Goal: Navigation & Orientation: Find specific page/section

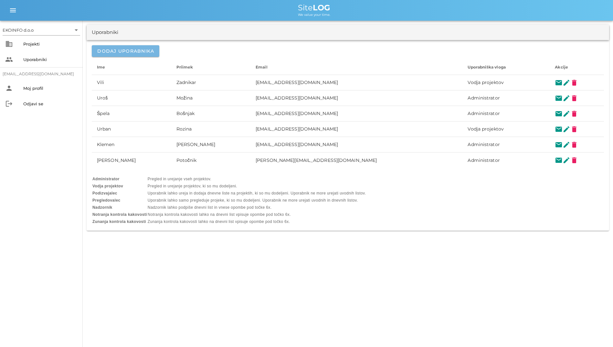
click at [139, 53] on span "Dodaj uporabnika" at bounding box center [125, 51] width 57 height 6
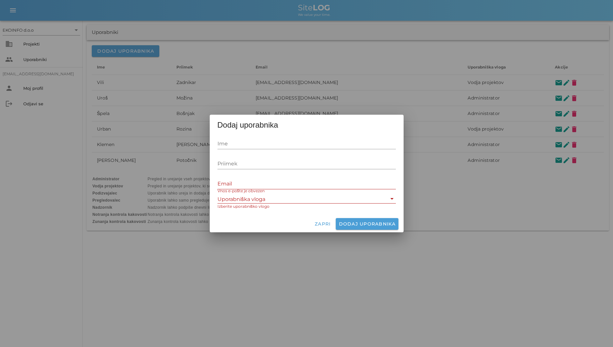
click at [267, 197] on input "Uporabniška vloga" at bounding box center [302, 199] width 169 height 8
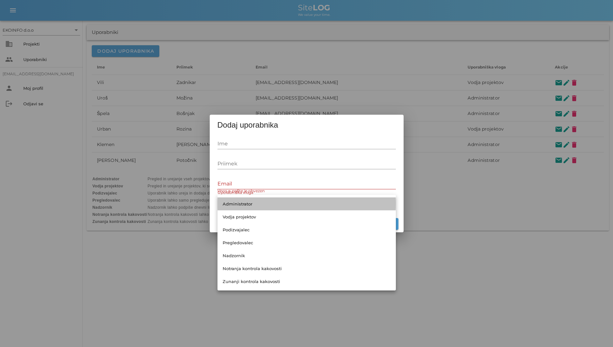
click at [262, 204] on div "Administrator" at bounding box center [307, 203] width 168 height 5
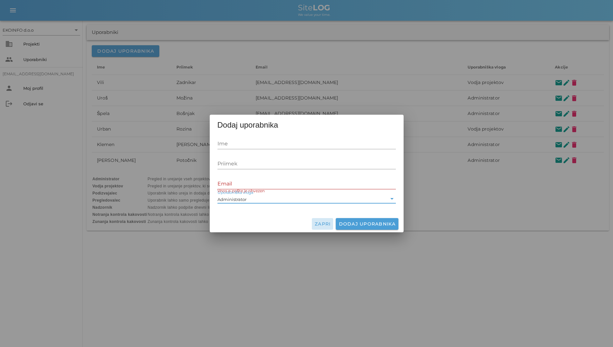
click at [323, 228] on button "Zapri" at bounding box center [323, 224] width 22 height 12
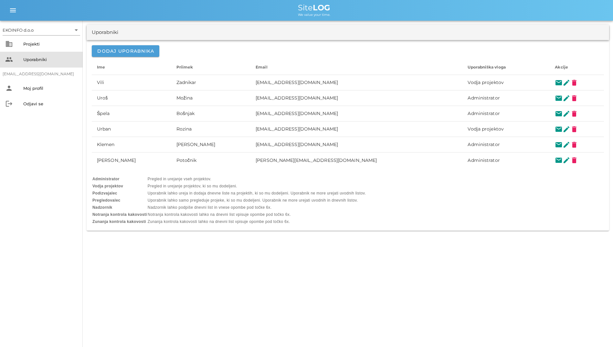
click at [50, 52] on div "people Uporabniki" at bounding box center [41, 60] width 83 height 16
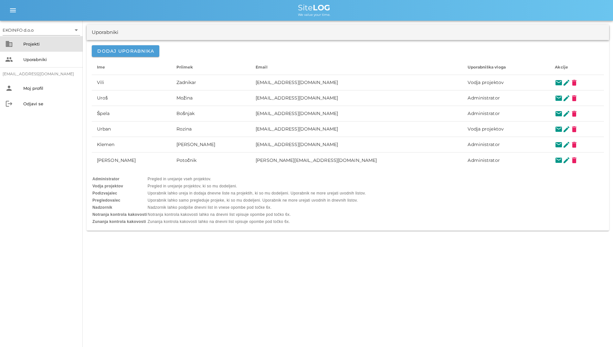
click at [49, 41] on div "Projekti" at bounding box center [50, 43] width 54 height 5
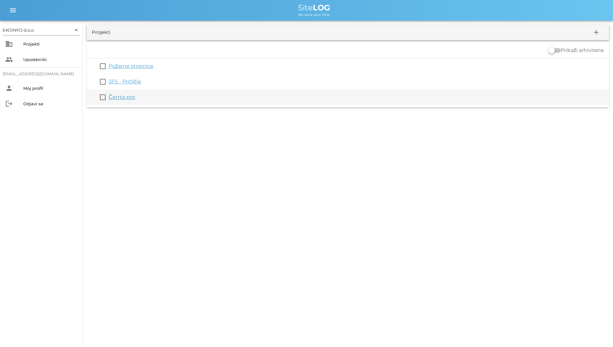
click at [122, 94] on div "Četrta pot" at bounding box center [358, 97] width 498 height 8
click at [124, 97] on link "Četrta pot" at bounding box center [122, 97] width 27 height 6
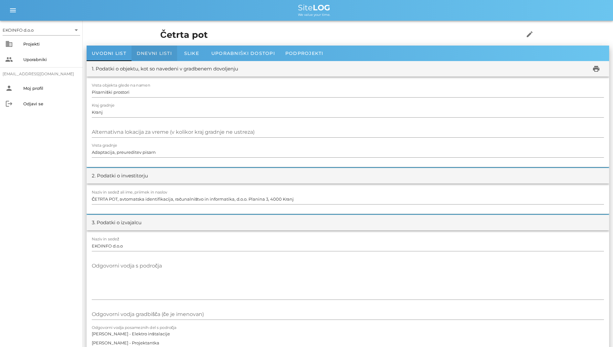
click at [141, 53] on span "Dnevni listi" at bounding box center [154, 53] width 35 height 6
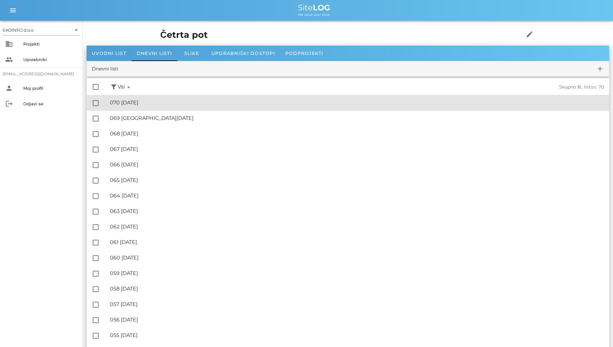
click at [152, 103] on div "🔏 070 [DATE]" at bounding box center [357, 103] width 494 height 6
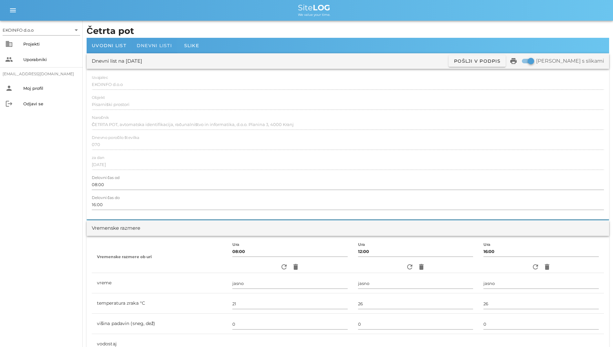
click at [160, 45] on span "Dnevni listi" at bounding box center [154, 46] width 35 height 6
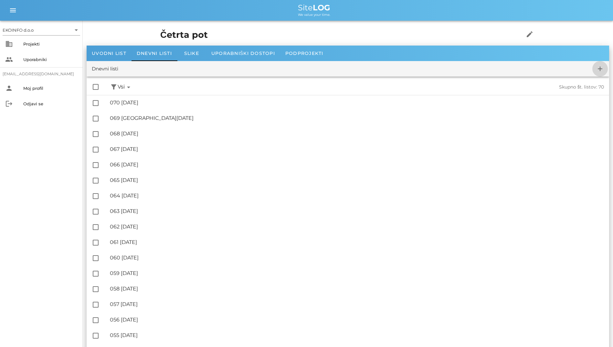
click at [599, 72] on icon "add" at bounding box center [600, 69] width 8 height 8
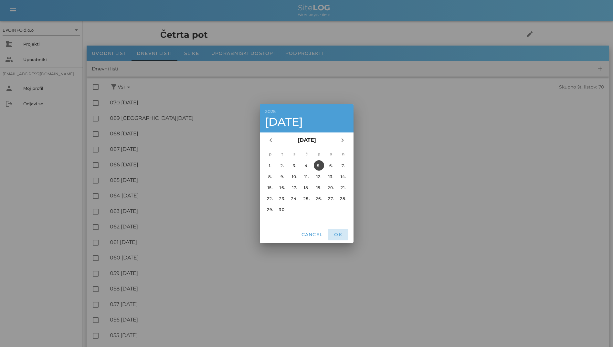
click at [345, 234] on span "OK" at bounding box center [338, 235] width 16 height 6
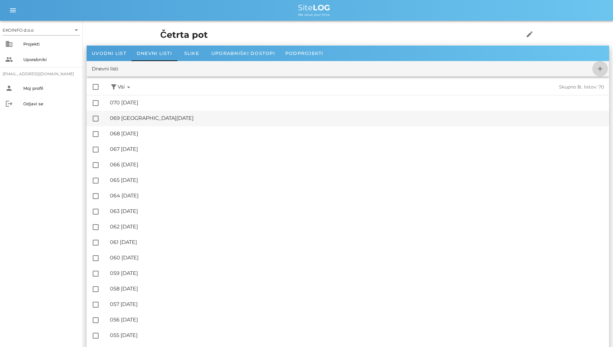
checkbox input "false"
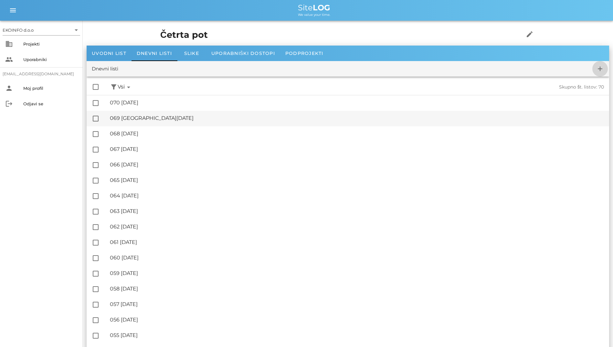
checkbox input "false"
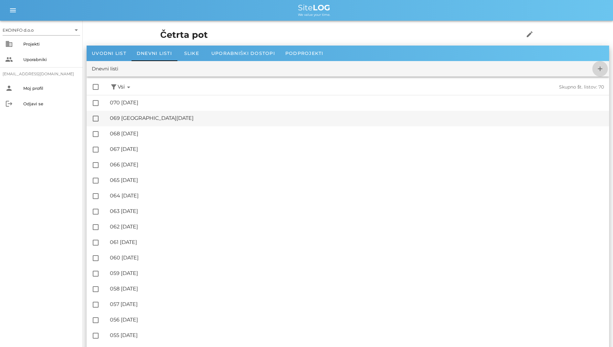
checkbox input "false"
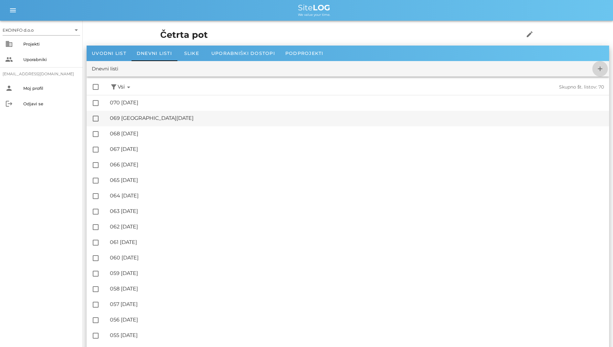
checkbox input "false"
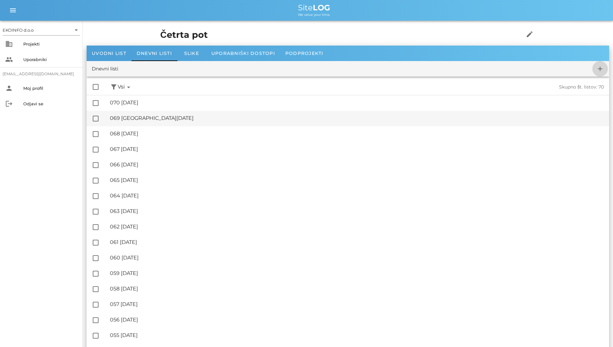
checkbox input "false"
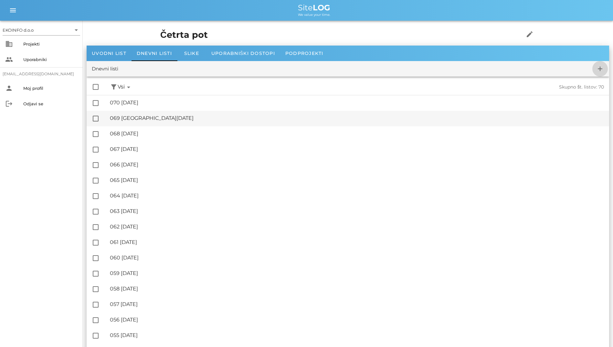
checkbox input "false"
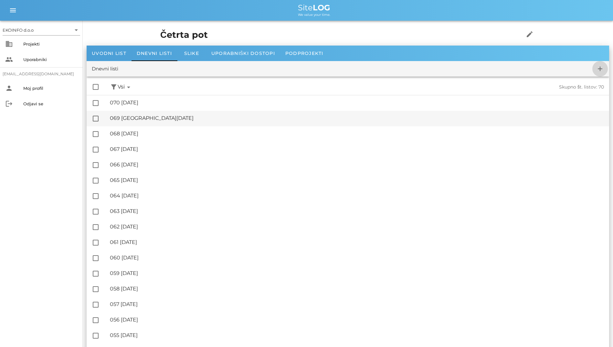
checkbox input "false"
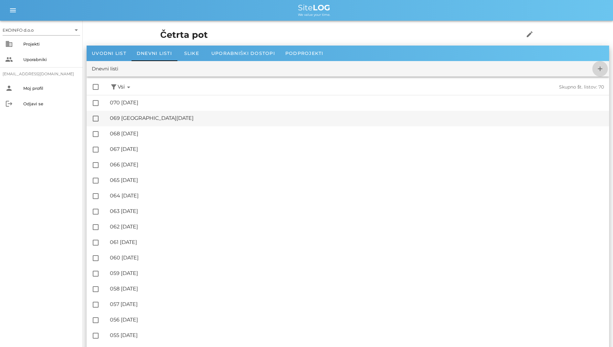
checkbox input "false"
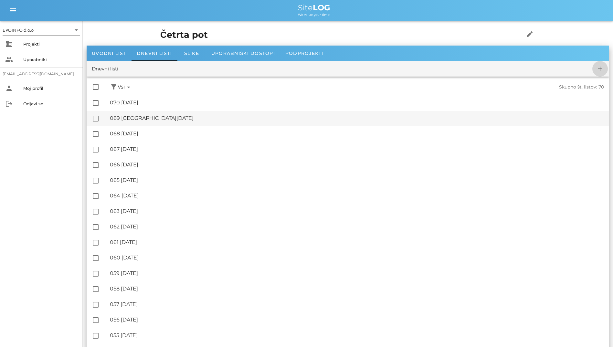
checkbox input "false"
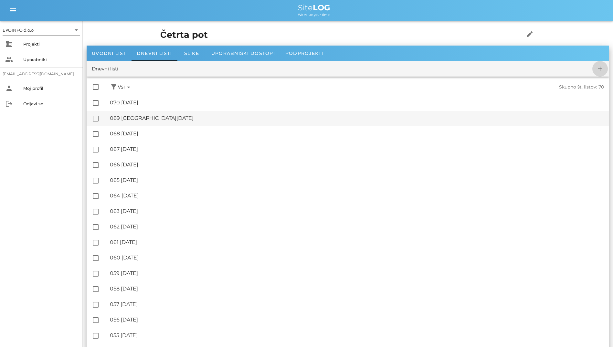
checkbox input "false"
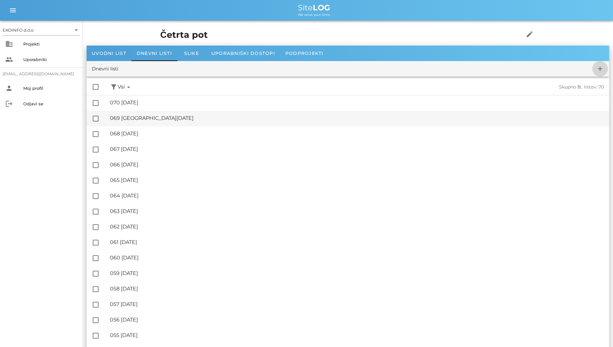
checkbox input "false"
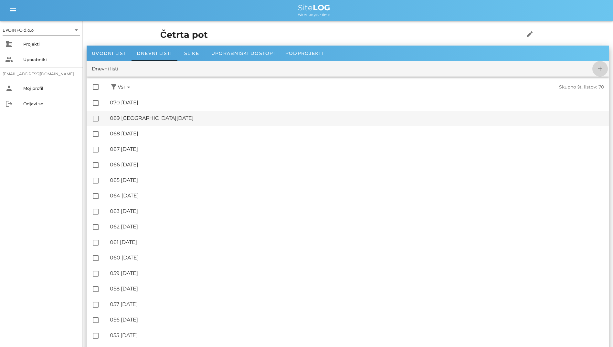
checkbox input "false"
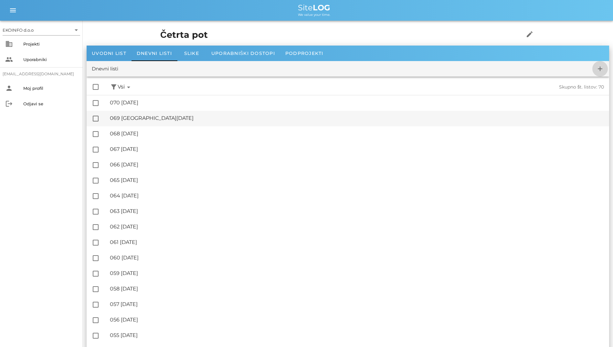
checkbox input "false"
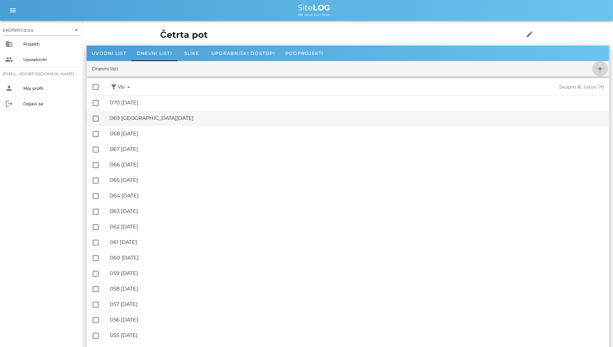
checkbox input "false"
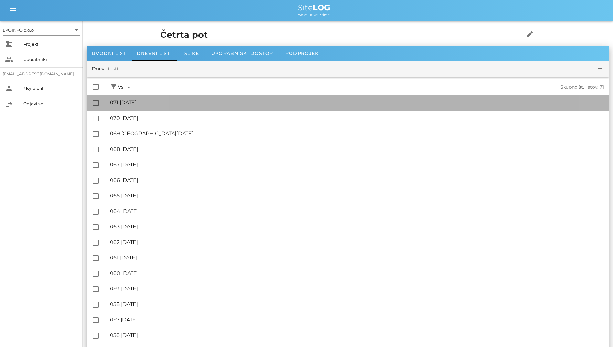
click at [167, 106] on div "🔏 071 [DATE] ✓ Podpisal: Nadzornik ✓ Podpisal: Sestavljalec ✓ Podpisal: Odgovor…" at bounding box center [357, 103] width 494 height 15
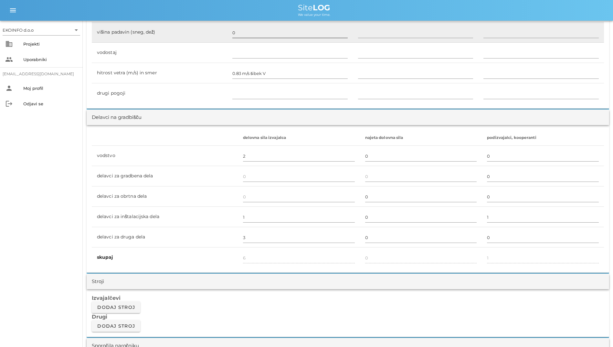
scroll to position [194, 0]
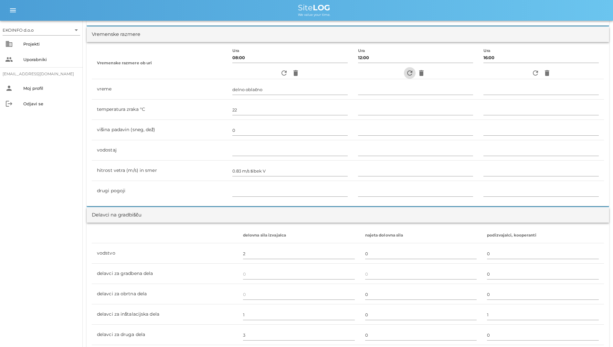
click at [407, 74] on icon "refresh" at bounding box center [410, 73] width 8 height 8
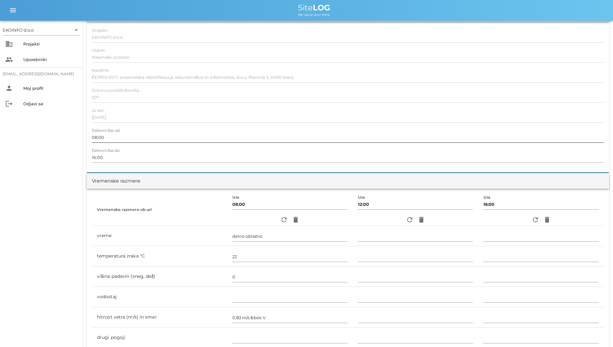
scroll to position [0, 0]
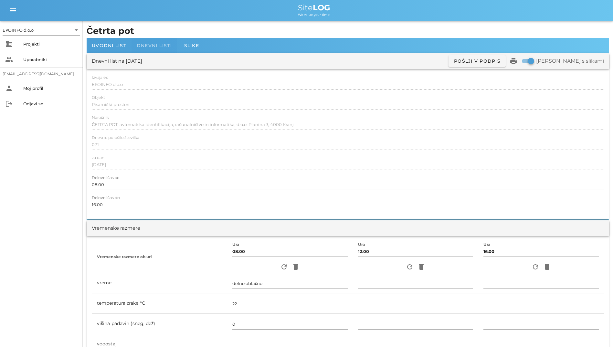
click at [171, 47] on span "Dnevni listi" at bounding box center [154, 46] width 35 height 6
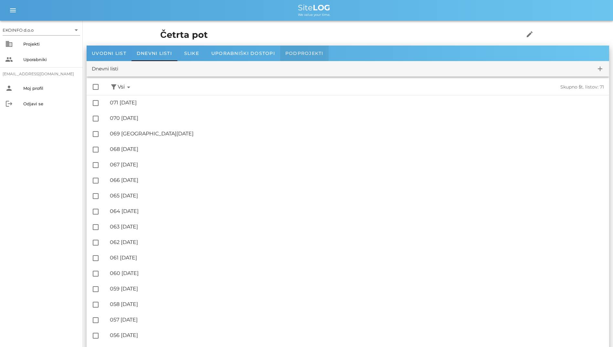
click at [296, 56] on span "Podprojekti" at bounding box center [304, 53] width 38 height 6
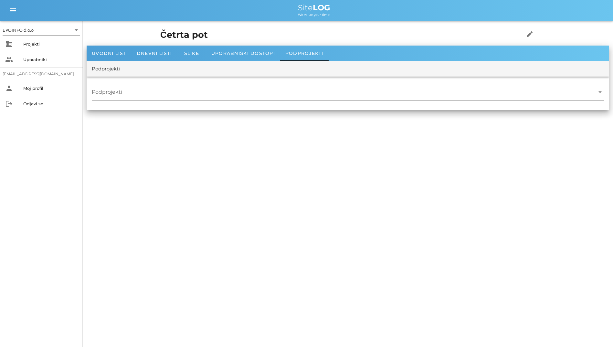
click at [115, 61] on div "Podprojekti" at bounding box center [348, 69] width 523 height 16
click at [108, 55] on span "Uvodni list" at bounding box center [109, 53] width 35 height 6
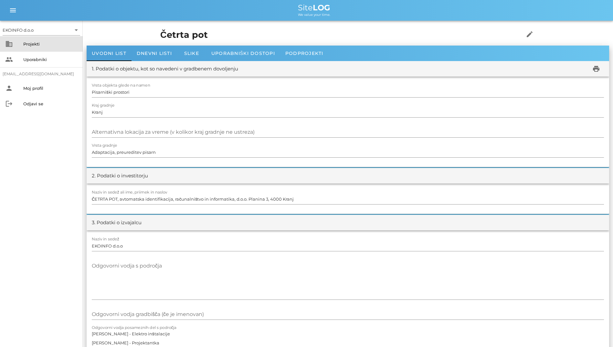
click at [53, 43] on div "Projekti" at bounding box center [50, 43] width 54 height 5
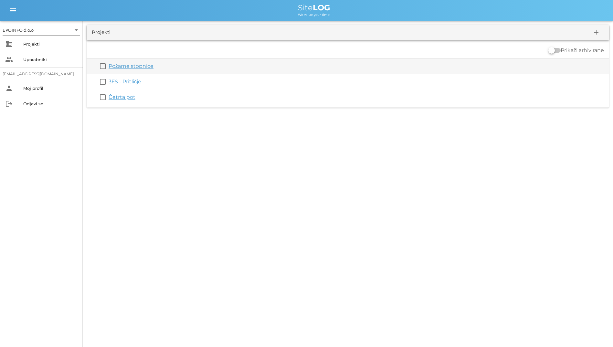
click at [136, 68] on link "Požarne stopnice" at bounding box center [131, 66] width 45 height 6
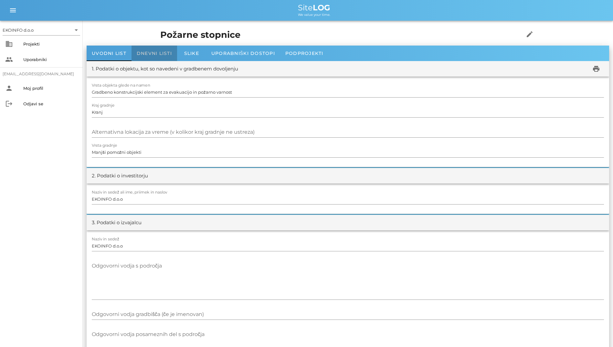
click at [169, 47] on div "Dnevni listi" at bounding box center [155, 54] width 46 height 16
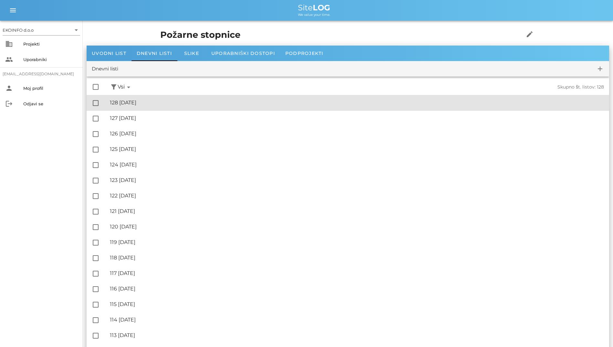
click at [183, 103] on div "🔏 128 [DATE]" at bounding box center [357, 103] width 494 height 6
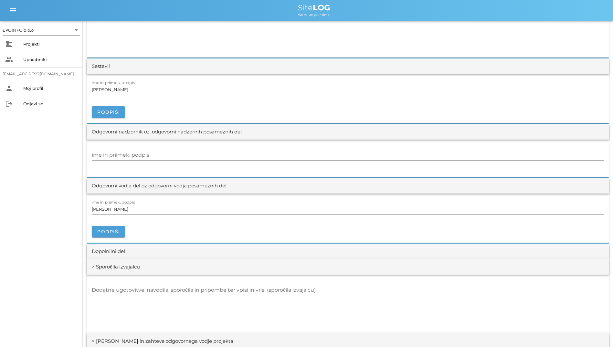
scroll to position [453, 0]
